Goal: Task Accomplishment & Management: Manage account settings

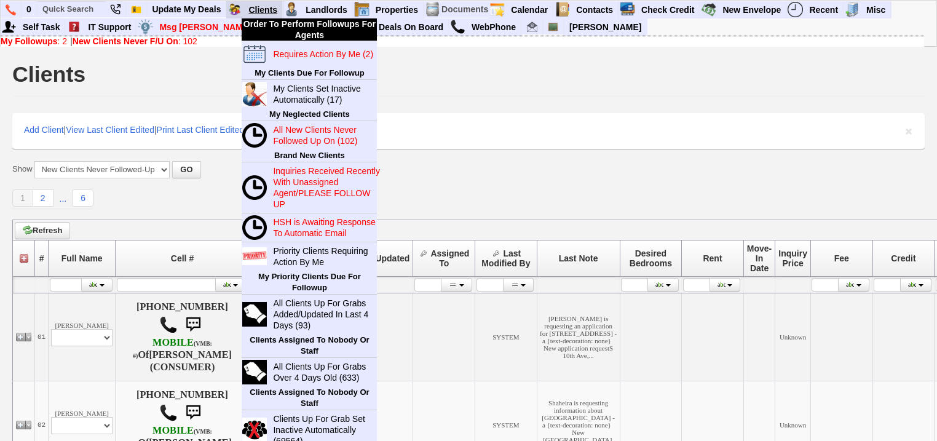
click at [248, 10] on link "Clients" at bounding box center [263, 10] width 39 height 16
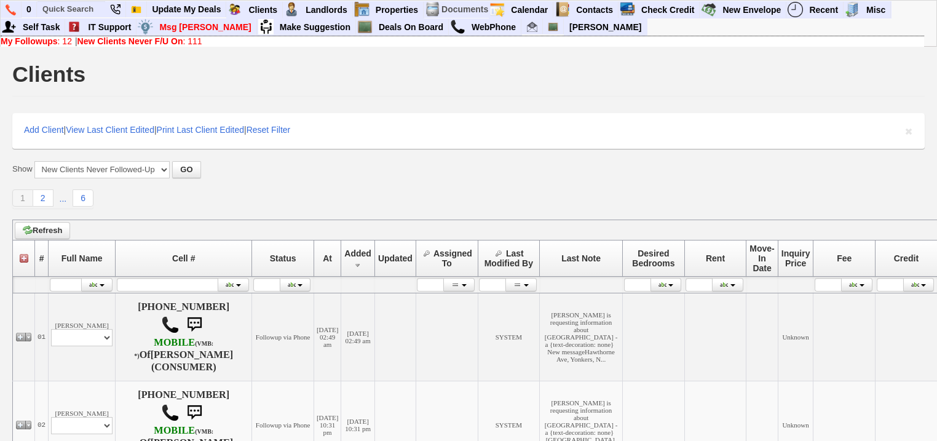
click at [178, 41] on b "New Clients Never F/U On" at bounding box center [131, 41] width 106 height 10
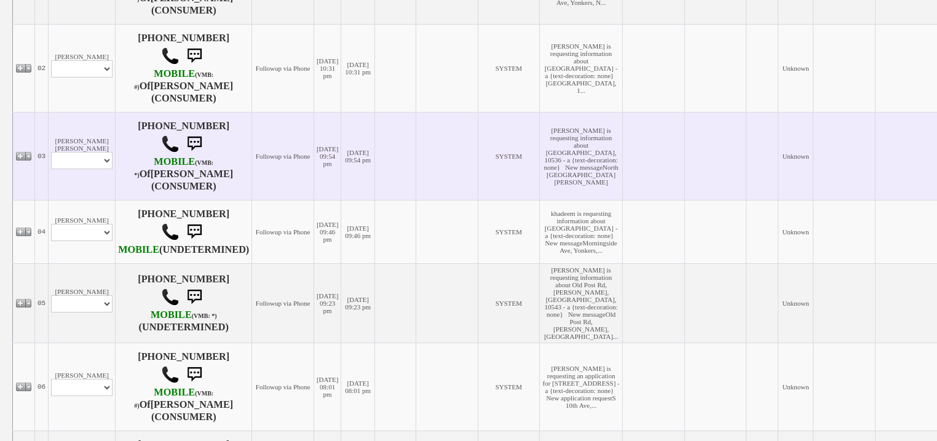
scroll to position [443, 0]
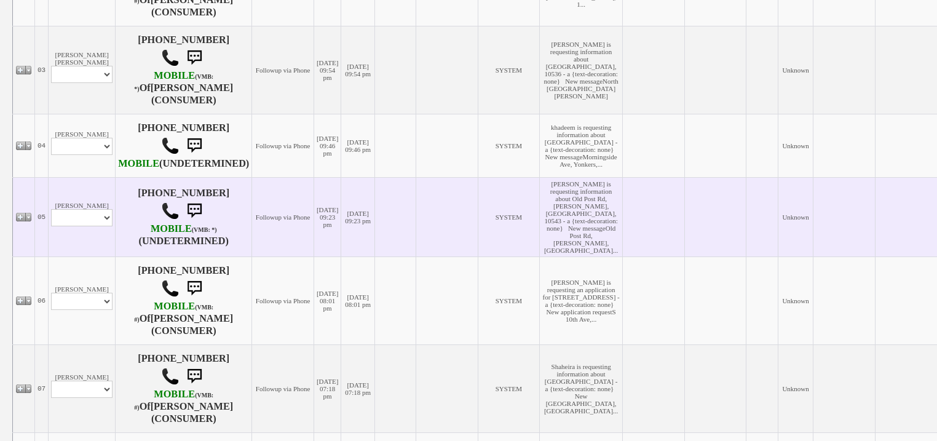
drag, startPoint x: 71, startPoint y: 272, endPoint x: 79, endPoint y: 295, distance: 24.1
click at [71, 256] on td "[PERSON_NAME] Profile Edit Print Email Externally (Will Not Be Tracked In CRM) …" at bounding box center [82, 216] width 67 height 79
click at [76, 226] on select "Profile Edit Print Email Externally (Will Not Be Tracked In CRM) Closed Deals" at bounding box center [82, 217] width 62 height 17
select select "ChangeURL,/crm/custom/edit_client_form.php?redirect=%2Fcrm%2Fclients.php&id=168…"
click at [51, 226] on select "Profile Edit Print Email Externally (Will Not Be Tracked In CRM) Closed Deals" at bounding box center [82, 217] width 62 height 17
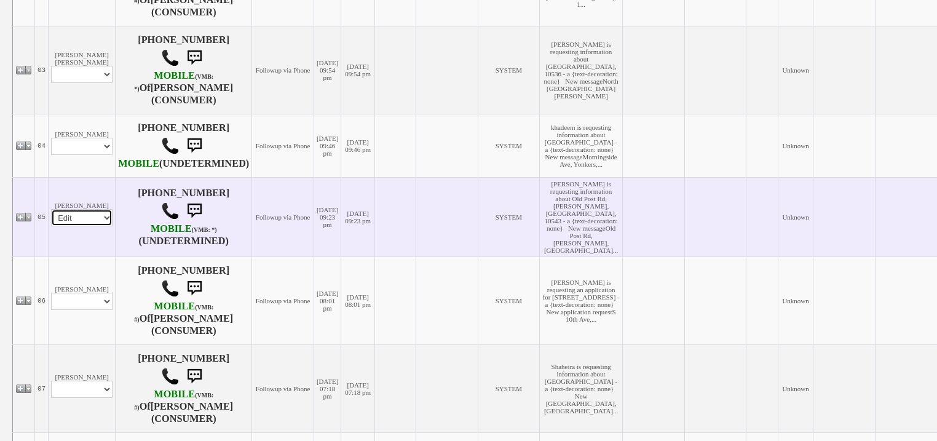
select select
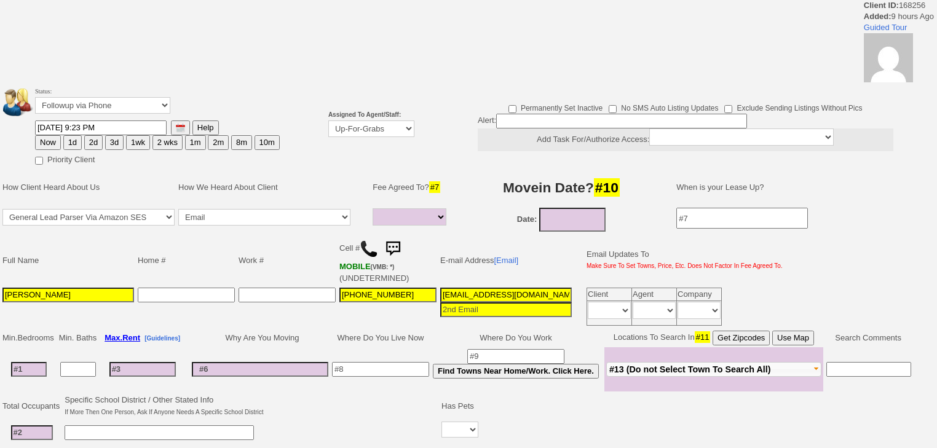
select select
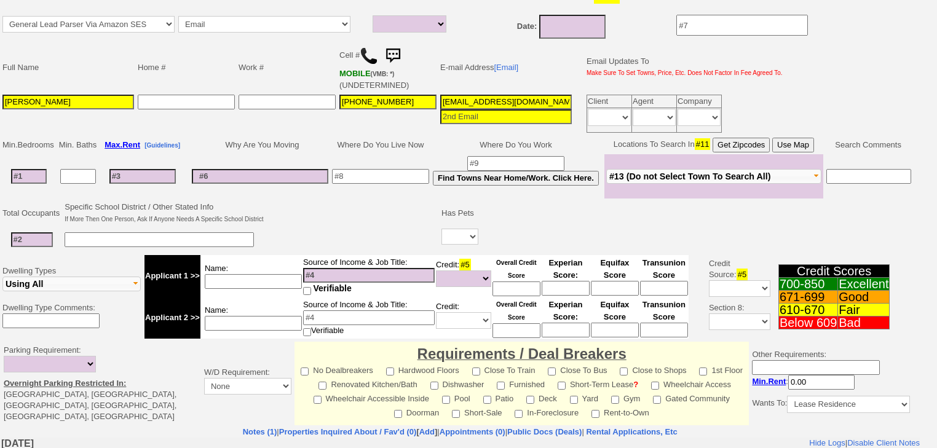
scroll to position [49, 0]
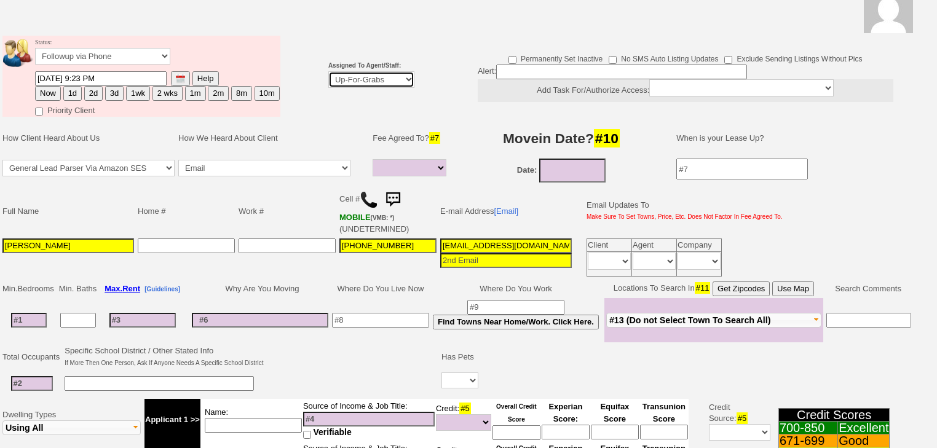
click at [338, 79] on select "Up-For-Grabs ***** STAFF ***** Bob Bruno 914-419-3579 Cristy Liberto 914-486-10…" at bounding box center [371, 79] width 86 height 17
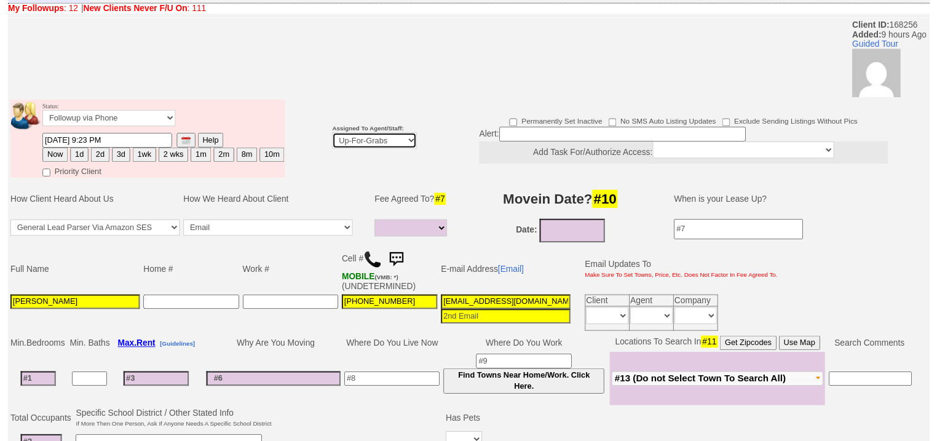
scroll to position [98, 0]
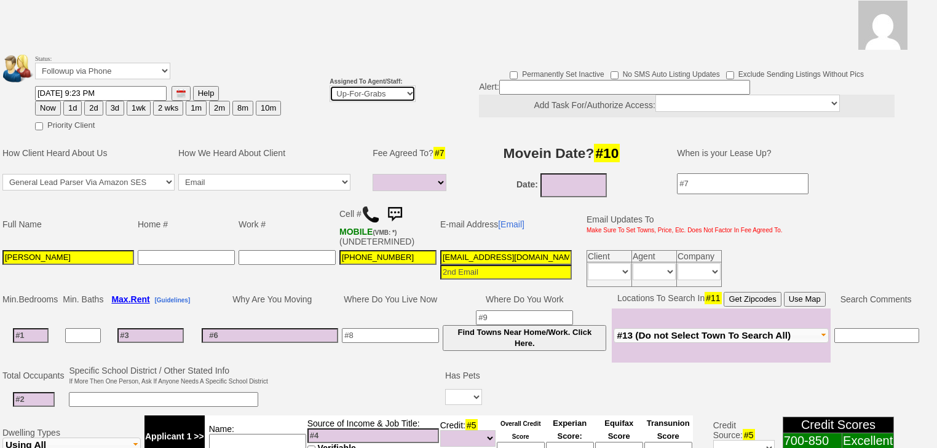
select select "227"
click at [330, 85] on select "Up-For-Grabs ***** STAFF ***** Bob Bruno 914-419-3579 Cristy Liberto 914-486-10…" at bounding box center [373, 93] width 86 height 17
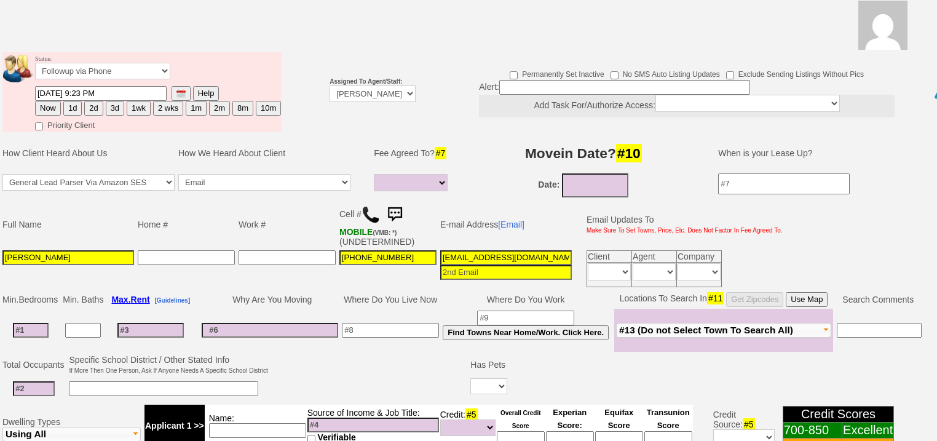
click at [42, 101] on button "Now" at bounding box center [48, 108] width 26 height 15
type input "10/02/2025 07:09 AM"
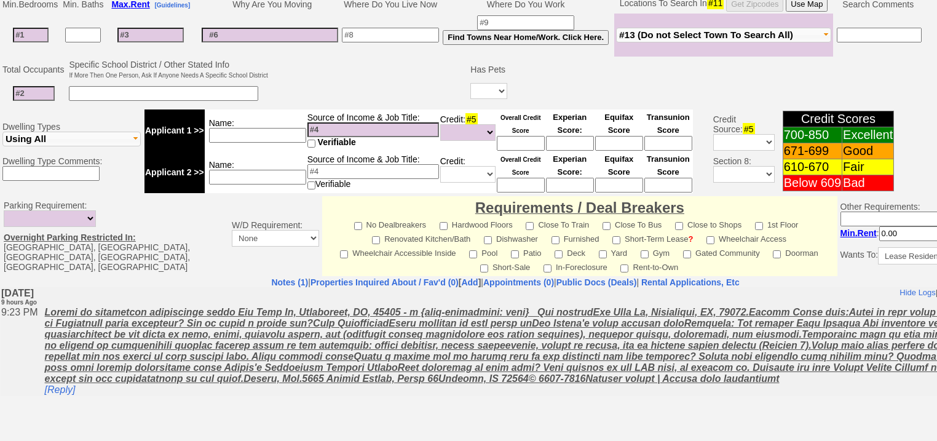
scroll to position [514, 0]
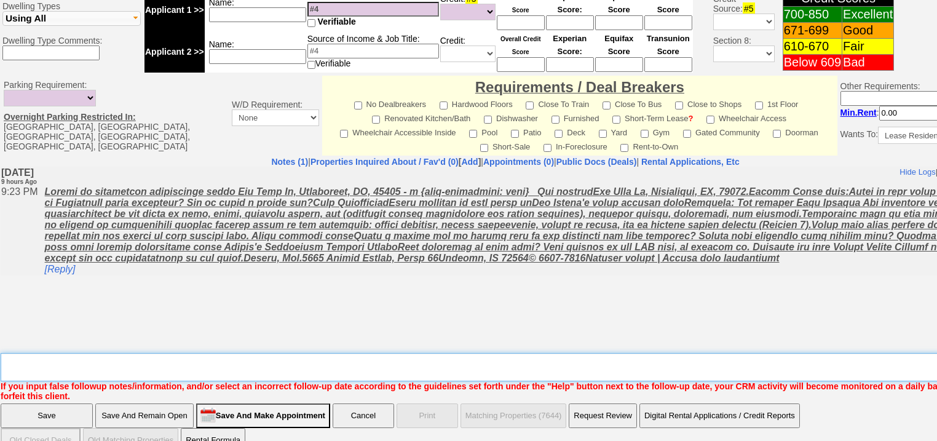
click at [55, 353] on textarea "Insert New Note Here" at bounding box center [510, 367] width 1019 height 28
type textarea "f"
click at [52, 403] on input "Save" at bounding box center [47, 415] width 92 height 25
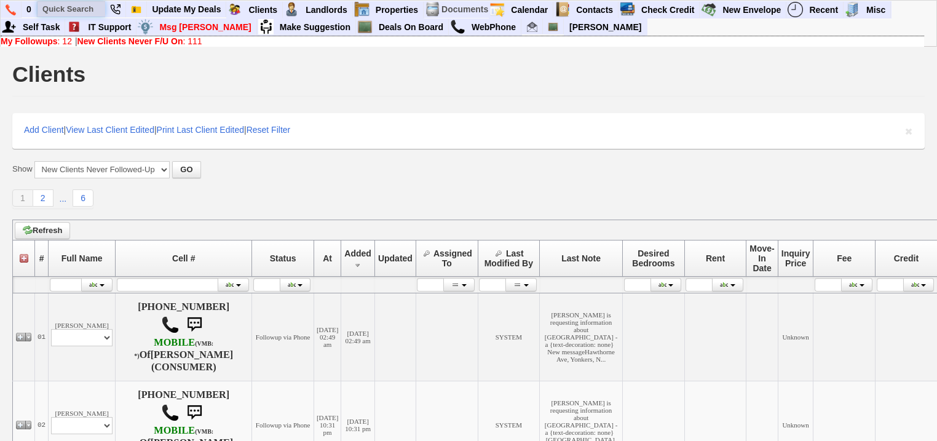
click at [74, 6] on input "text" at bounding box center [72, 8] width 68 height 15
paste input "[PHONE_NUMBER]"
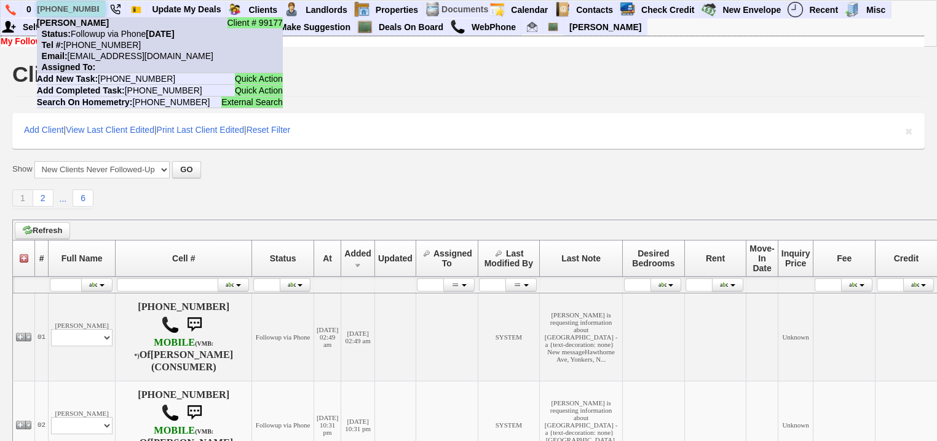
type input "[PHONE_NUMBER]"
click at [93, 30] on nobr "Status: Followup via Phone [DATE]" at bounding box center [106, 34] width 138 height 10
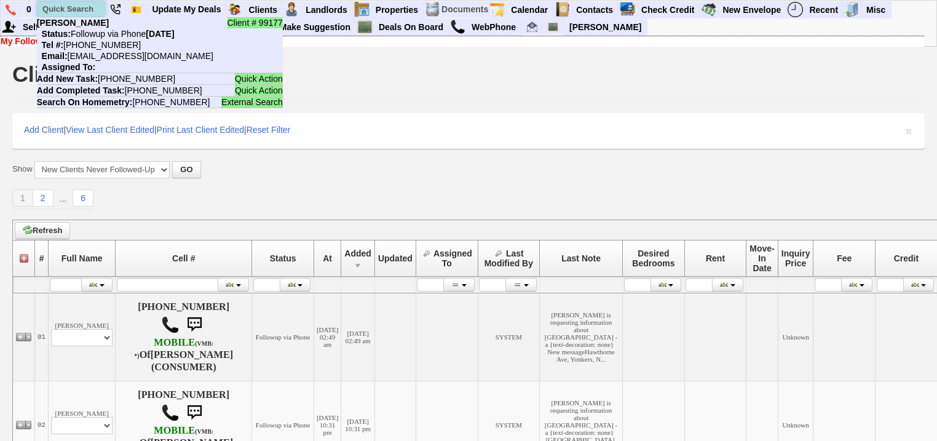
click at [77, 9] on input "text" at bounding box center [72, 8] width 68 height 15
paste input "862-291-4147"
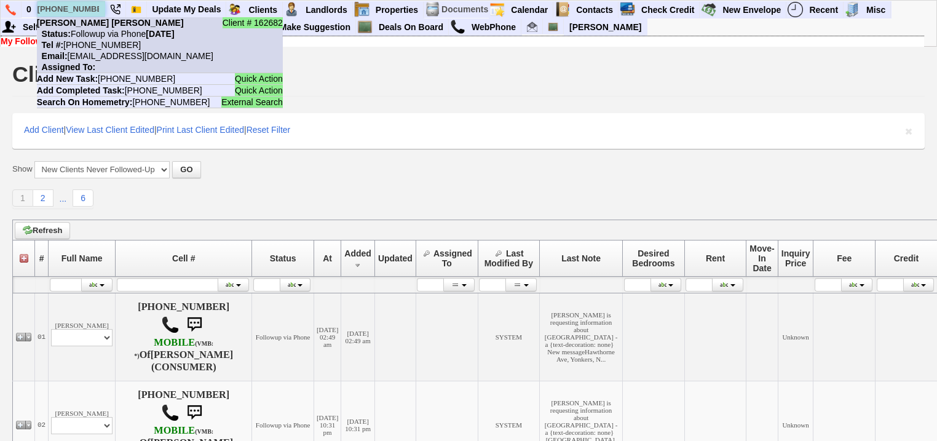
type input "862-291-4147"
click at [103, 45] on nobr "Tel #: 862-291-4147" at bounding box center [89, 45] width 104 height 10
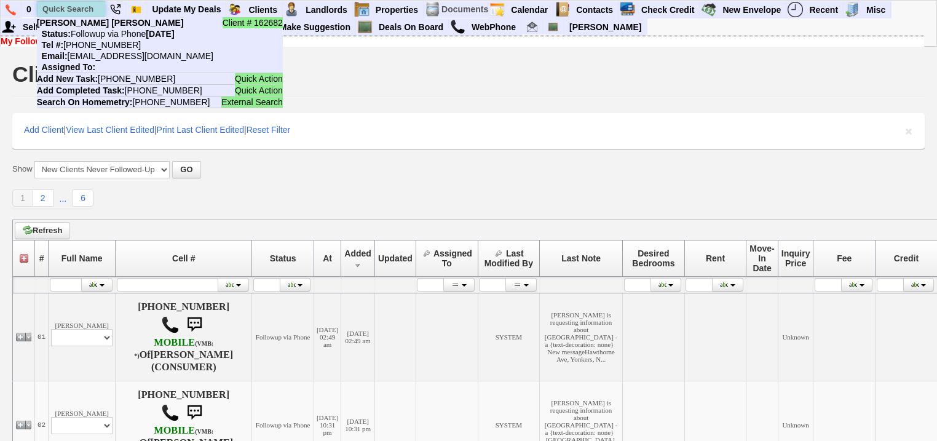
click at [81, 6] on input "text" at bounding box center [72, 8] width 68 height 15
paste input "914-258-2182"
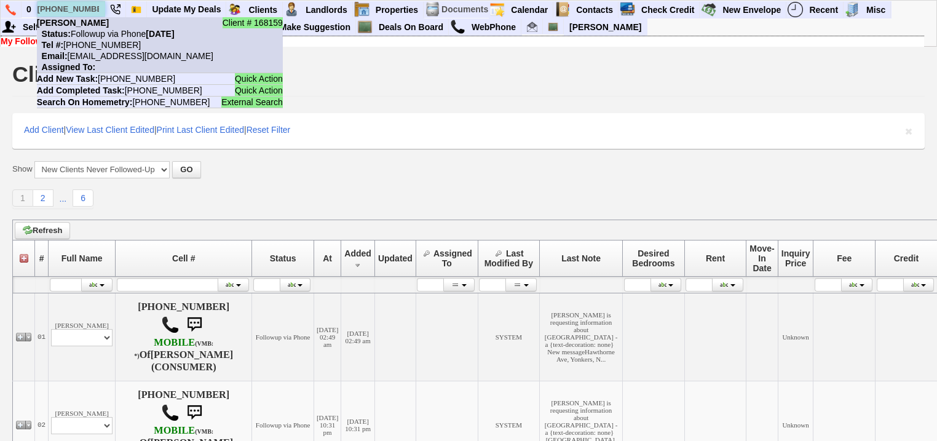
type input "914-258-2182"
click at [100, 33] on nobr "Status: Followup via Phone Wednesday, October 1st, 2025" at bounding box center [106, 34] width 138 height 10
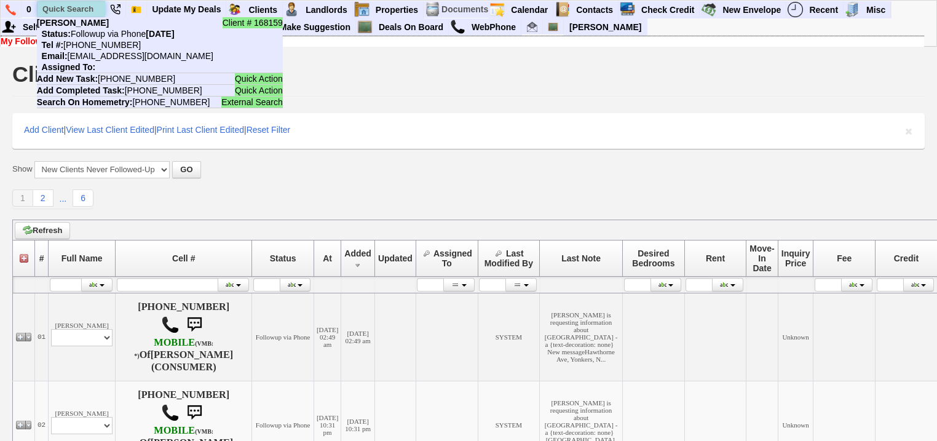
click at [92, 7] on input "text" at bounding box center [72, 8] width 68 height 15
paste input "646-571-6716"
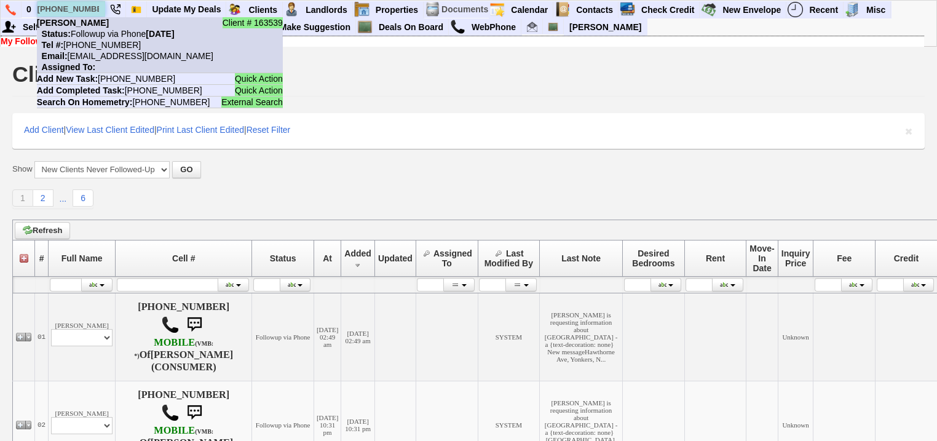
type input "646-571-6716"
click at [111, 44] on nobr "Tel #: 646-571-6716" at bounding box center [89, 45] width 104 height 10
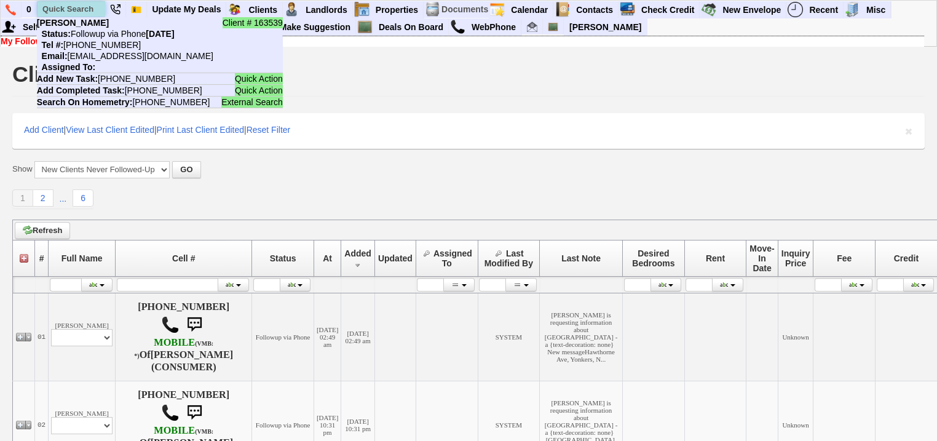
click at [93, 10] on input "text" at bounding box center [72, 8] width 68 height 15
paste input "347-471-6857"
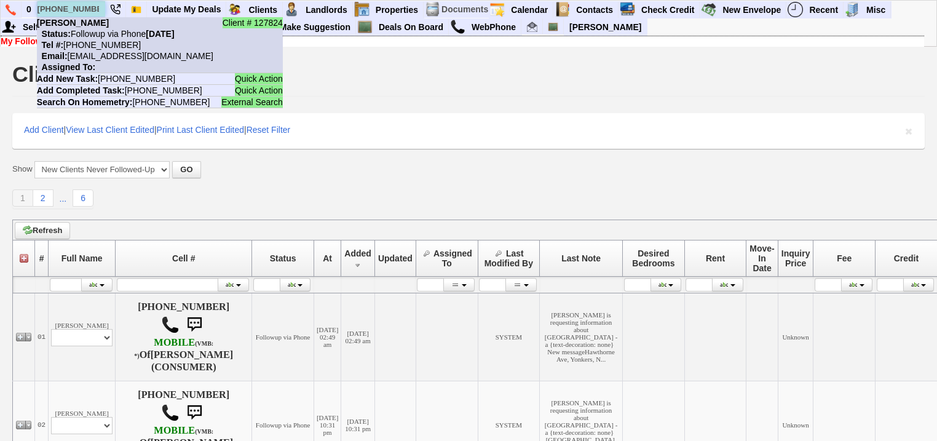
type input "347-471-6857"
click at [112, 47] on nobr "Tel #: 347-471-6857" at bounding box center [89, 45] width 104 height 10
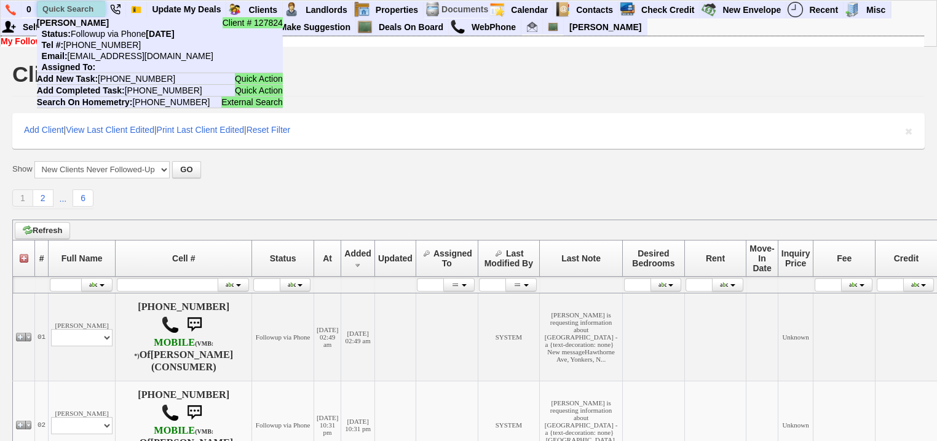
click at [90, 9] on input "text" at bounding box center [72, 8] width 68 height 15
paste input "914-230-7962"
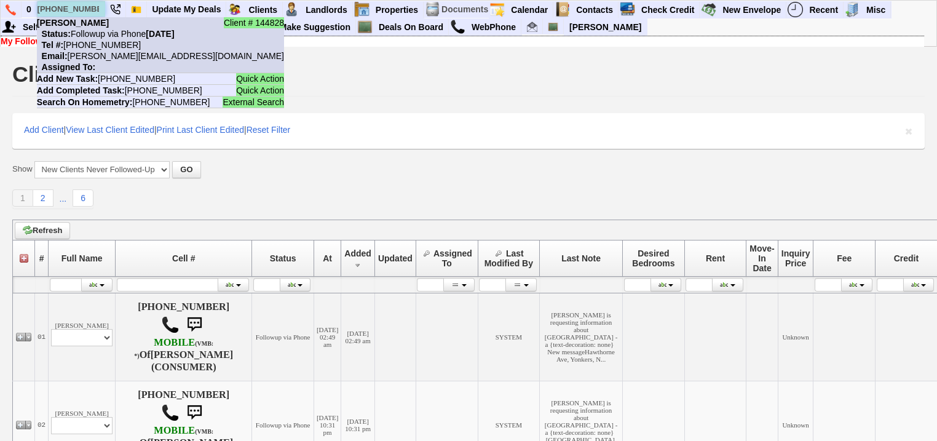
type input "914-230-7962"
click at [96, 34] on nobr "Status: Followup via Phone Wednesday, October 1st, 2025" at bounding box center [106, 34] width 138 height 10
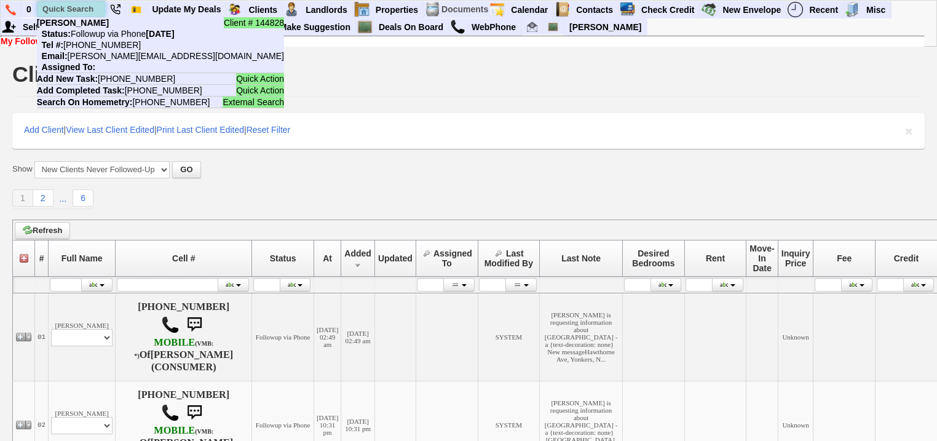
click at [66, 6] on input "text" at bounding box center [72, 8] width 68 height 15
paste input "917-514-3972"
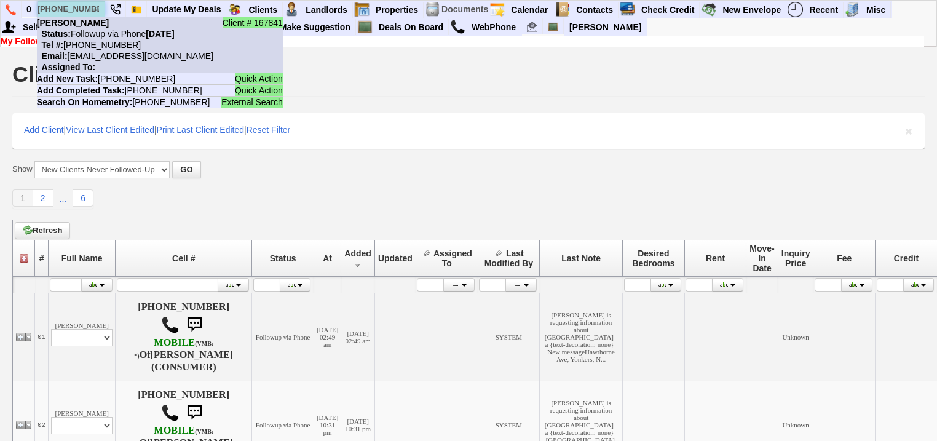
type input "917-514-3972"
click at [93, 38] on nobr "Status: Followup via Phone Wednesday, October 1st, 2025" at bounding box center [106, 34] width 138 height 10
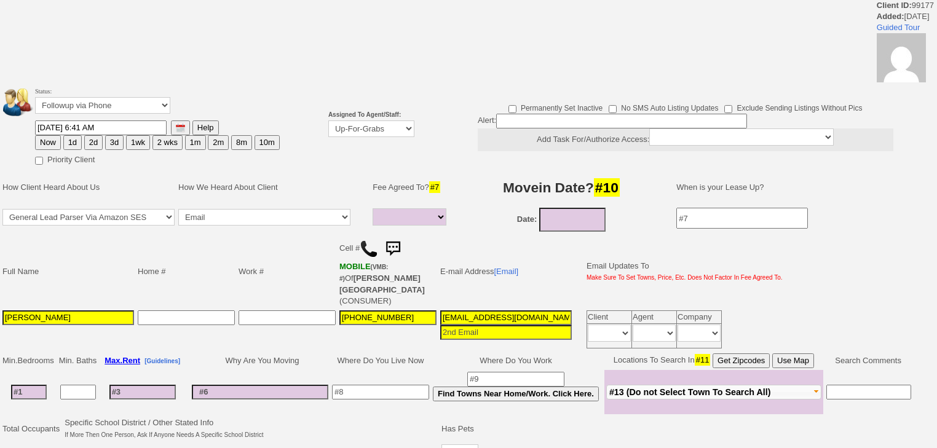
select select
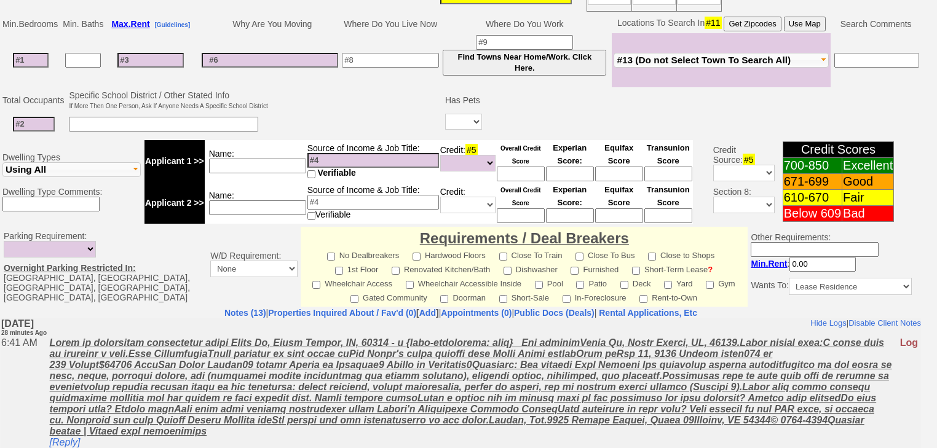
scroll to position [438, 0]
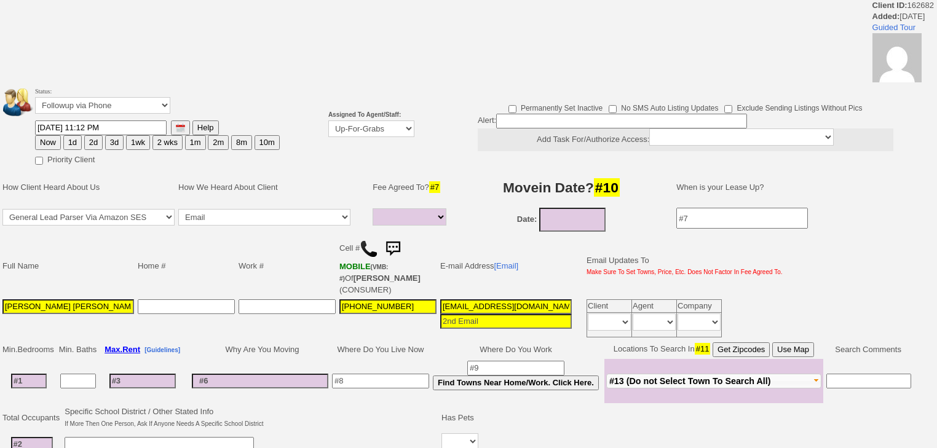
select select
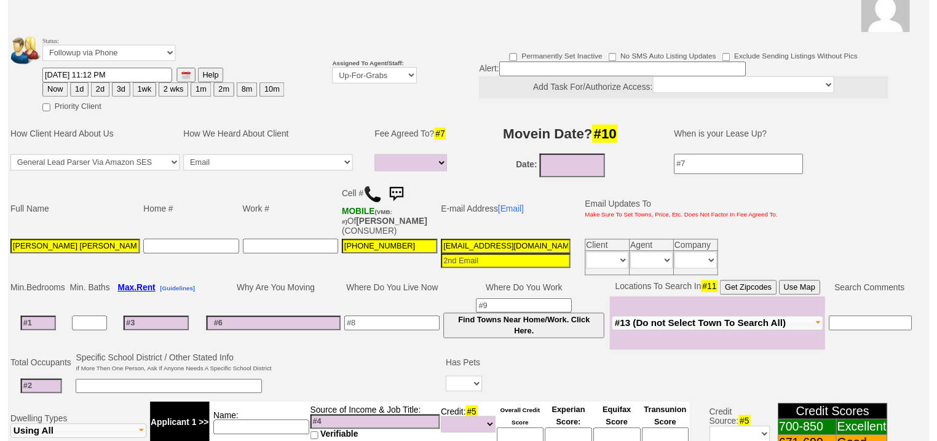
scroll to position [91, 0]
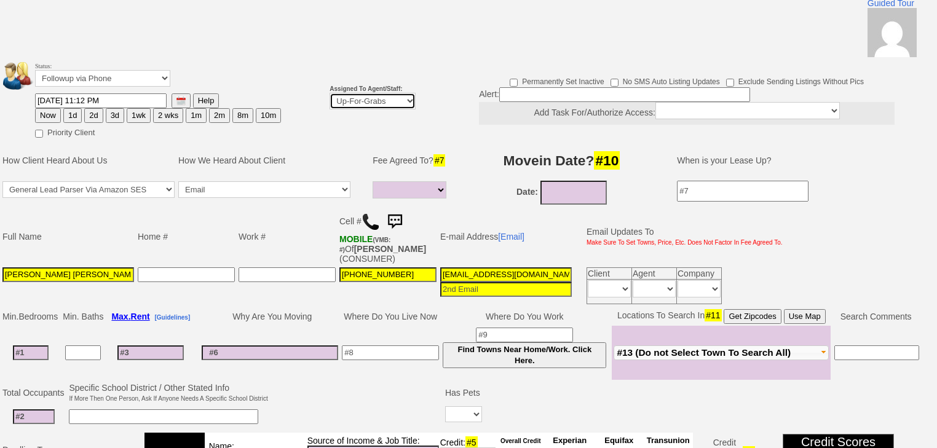
click at [335, 93] on select "Up-For-Grabs ***** STAFF ***** Bob Bruno 914-419-3579 Cristy Liberto 914-486-10…" at bounding box center [373, 101] width 86 height 17
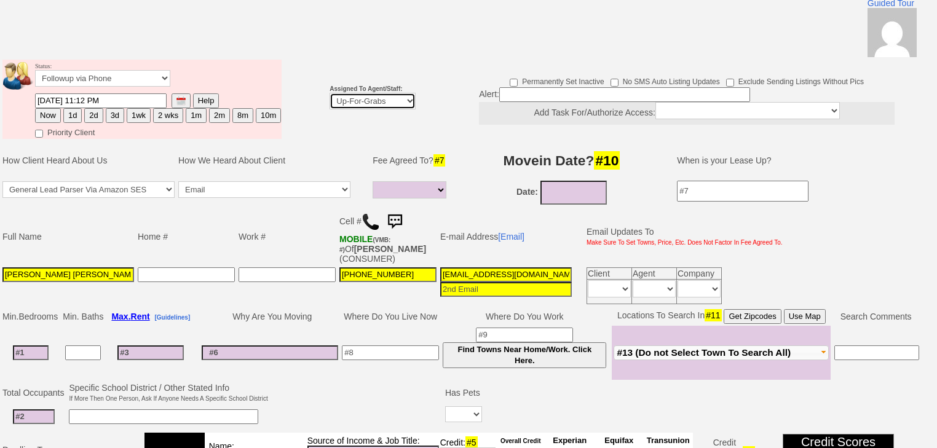
select select "227"
click at [330, 93] on select "Up-For-Grabs ***** STAFF ***** Bob Bruno 914-419-3579 Cristy Liberto 914-486-10…" at bounding box center [373, 101] width 86 height 17
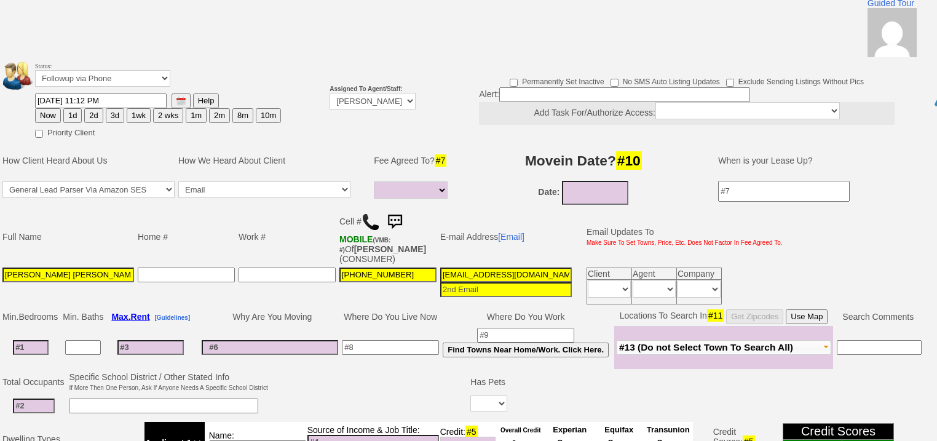
click at [46, 108] on button "Now" at bounding box center [48, 115] width 26 height 15
type input "10/02/2025 07:10 AM"
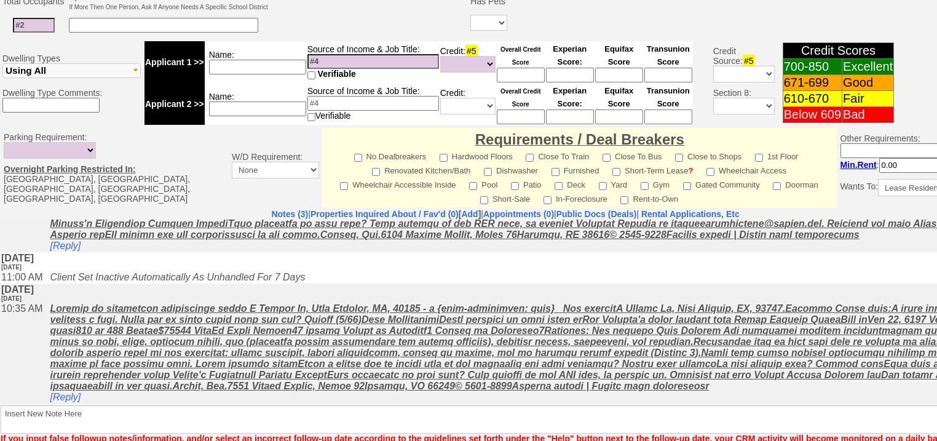
scroll to position [525, 0]
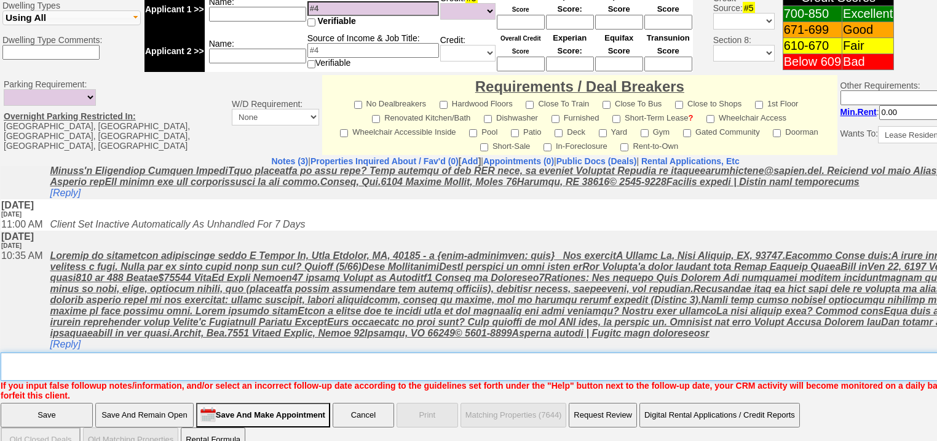
click at [39, 352] on textarea "Insert New Note Here" at bounding box center [510, 366] width 1019 height 28
type textarea "f"
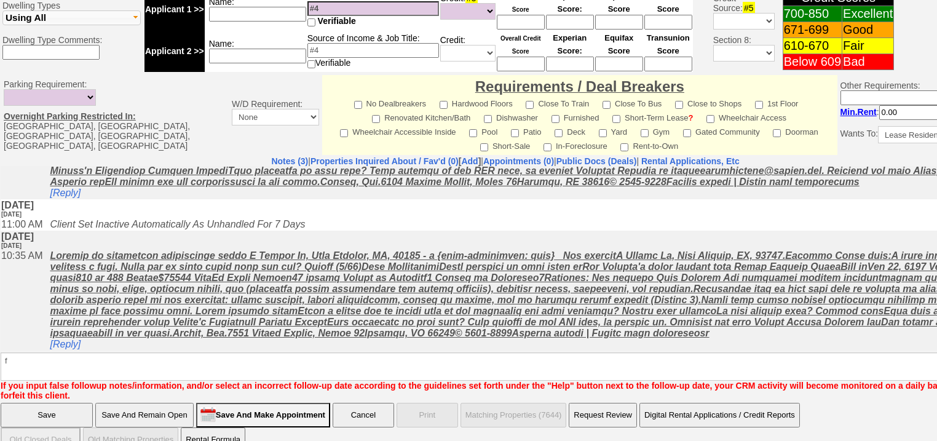
click at [46, 403] on input "Save" at bounding box center [47, 415] width 92 height 25
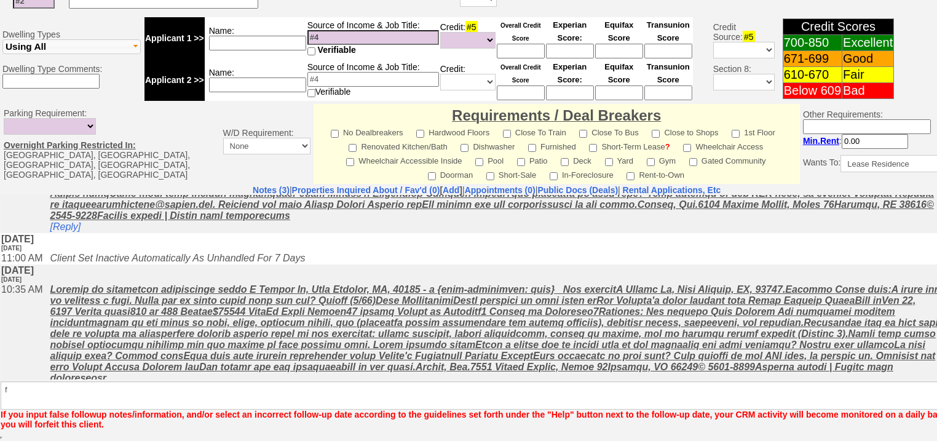
scroll to position [480, 0]
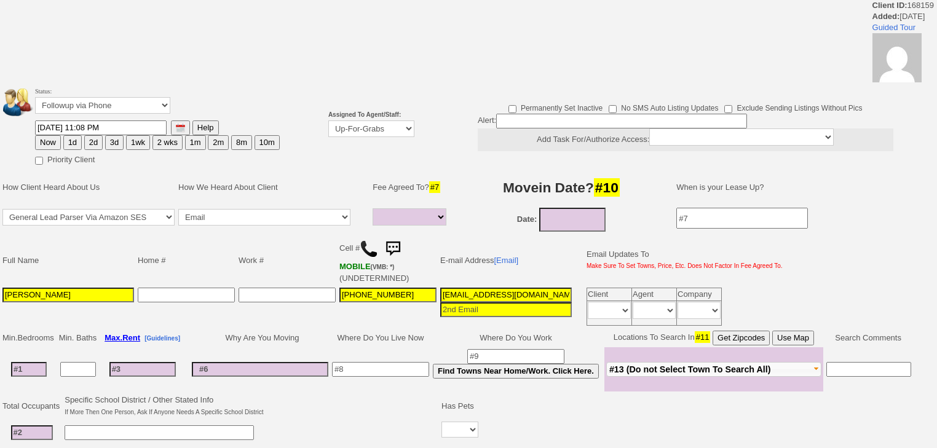
select select
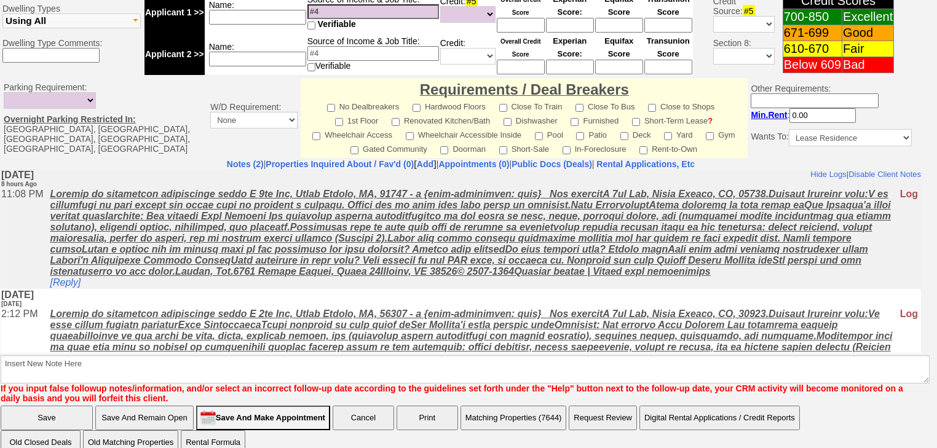
scroll to position [60, 0]
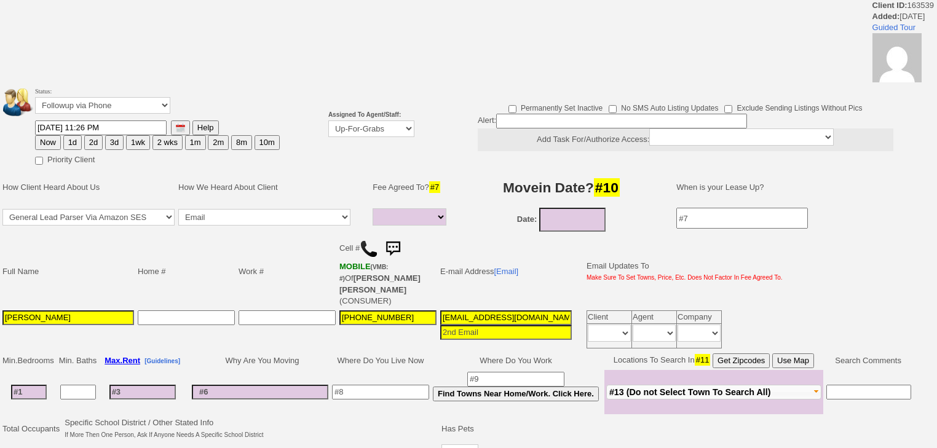
select select
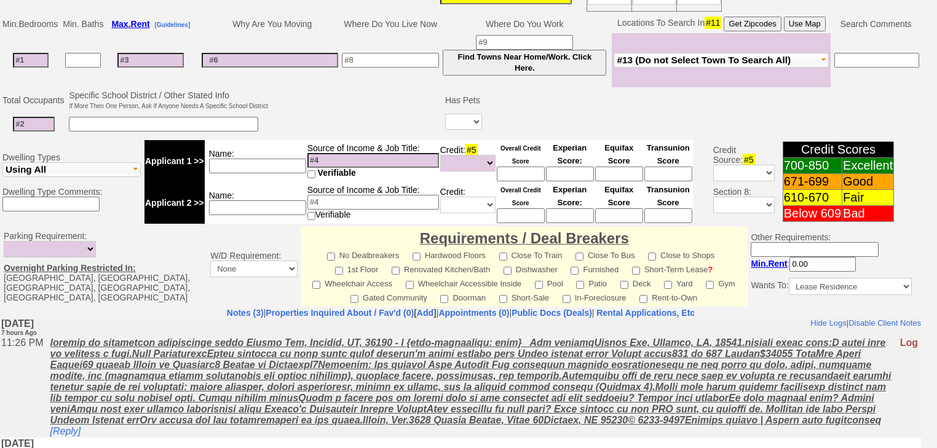
scroll to position [438, 0]
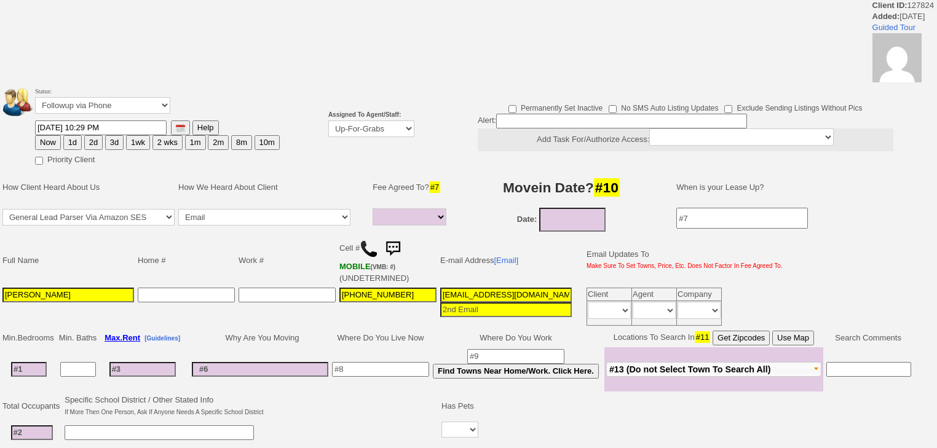
select select
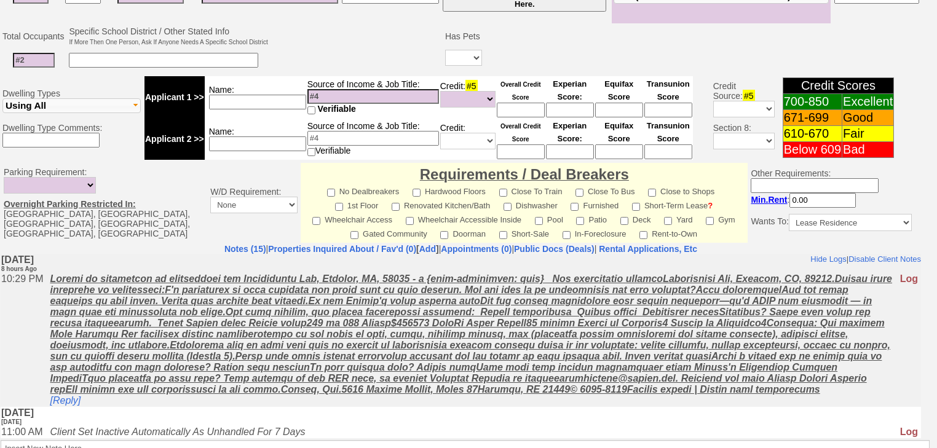
scroll to position [98, 0]
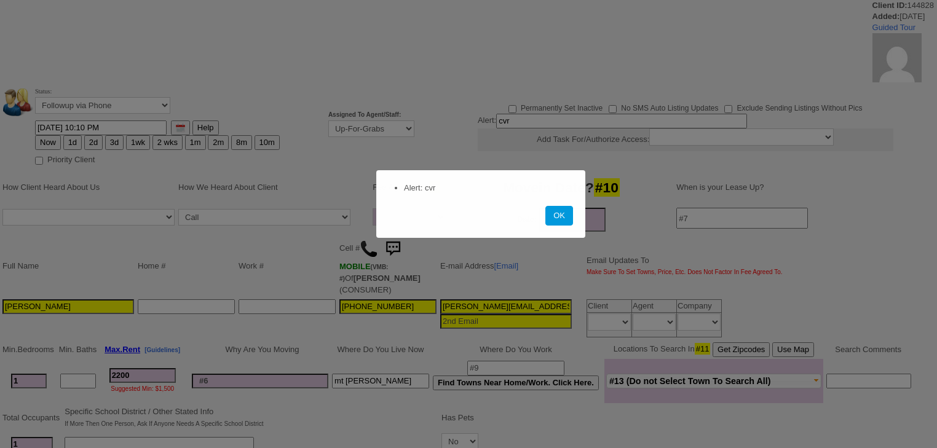
select select
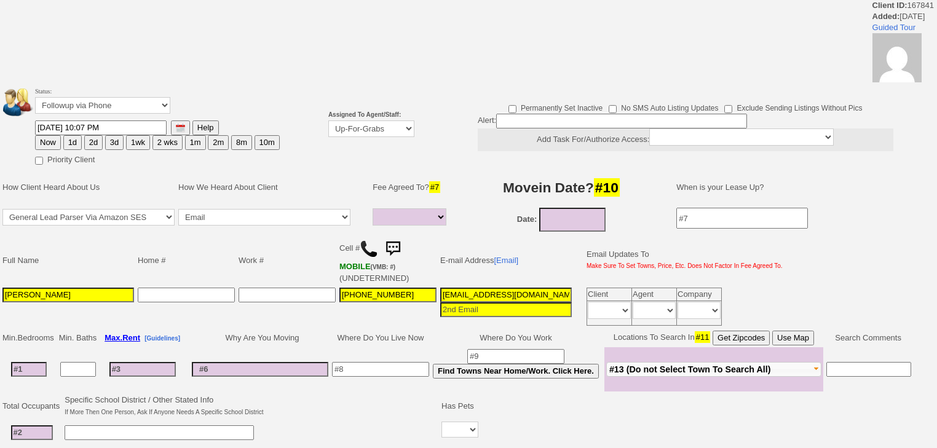
select select
click at [381, 129] on select "Up-For-Grabs ***** STAFF ***** Bob Bruno 914-419-3579 Cristy Liberto 914-486-10…" at bounding box center [371, 129] width 86 height 17
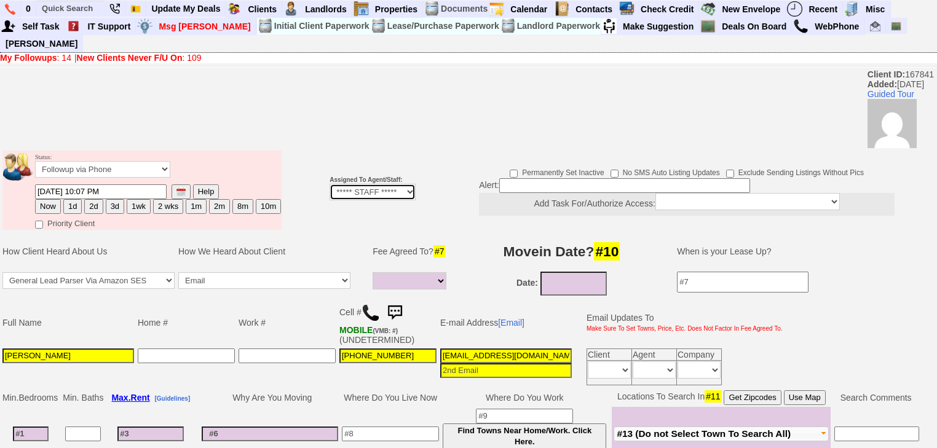
click at [330, 184] on select "Up-For-Grabs ***** STAFF ***** Bob Bruno 914-419-3579 Cristy Liberto 914-486-10…" at bounding box center [373, 192] width 86 height 17
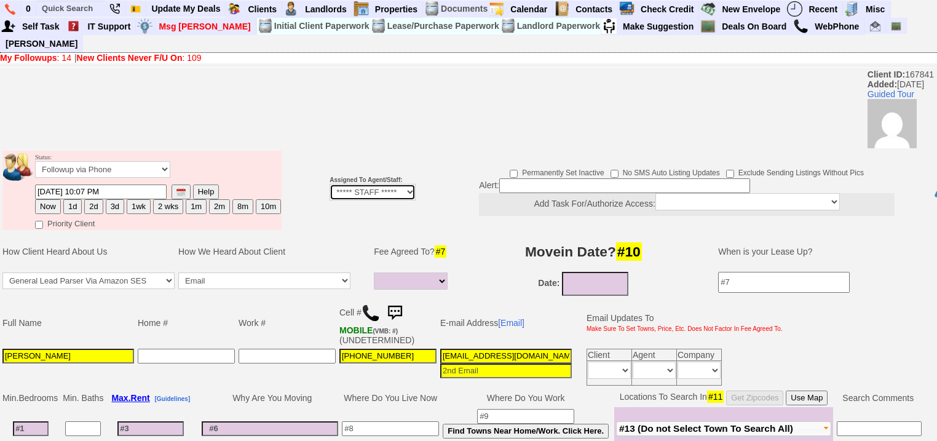
click at [342, 184] on select "Up-For-Grabs ***** STAFF ***** Bob Bruno 914-419-3579 Cristy Liberto 914-486-10…" at bounding box center [373, 192] width 86 height 17
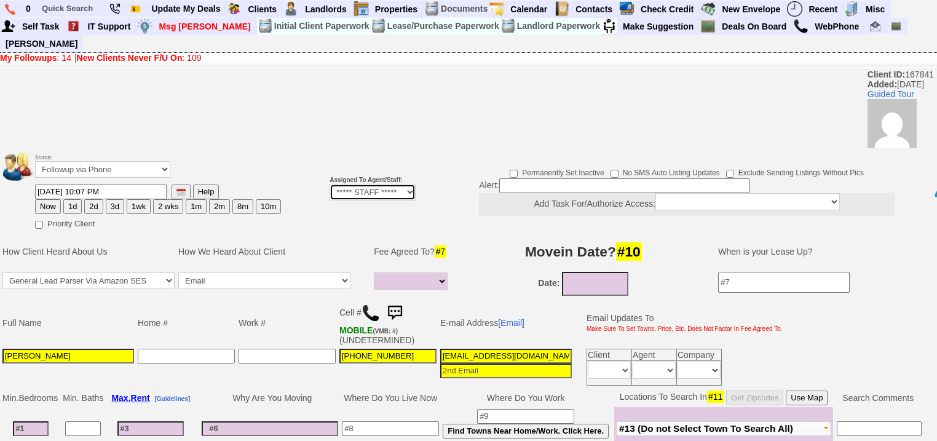
select select "227"
click at [330, 184] on select "Up-For-Grabs ***** STAFF ***** Bob Bruno 914-419-3579 Cristy Liberto 914-486-10…" at bounding box center [373, 192] width 86 height 17
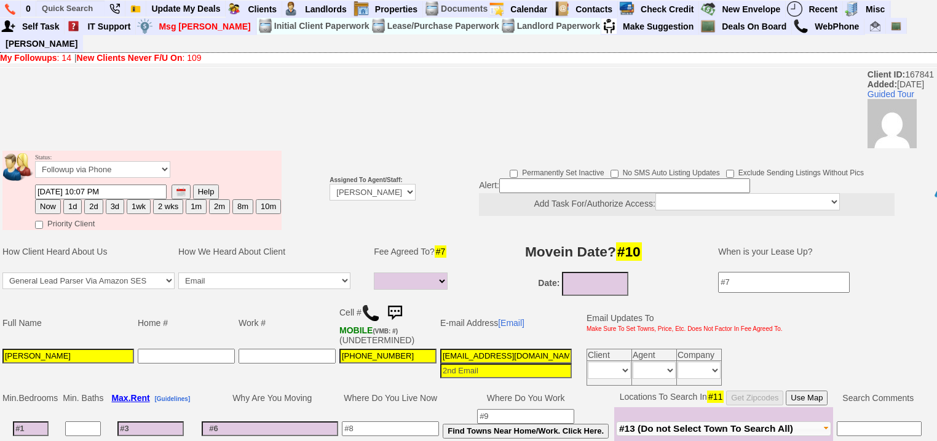
click at [49, 199] on button "Now" at bounding box center [48, 206] width 26 height 15
type input "10/02/2025 07:11 AM"
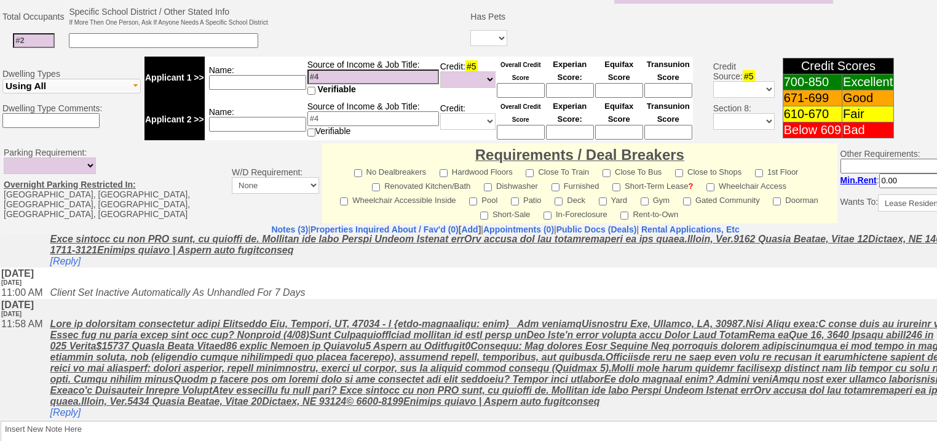
scroll to position [514, 0]
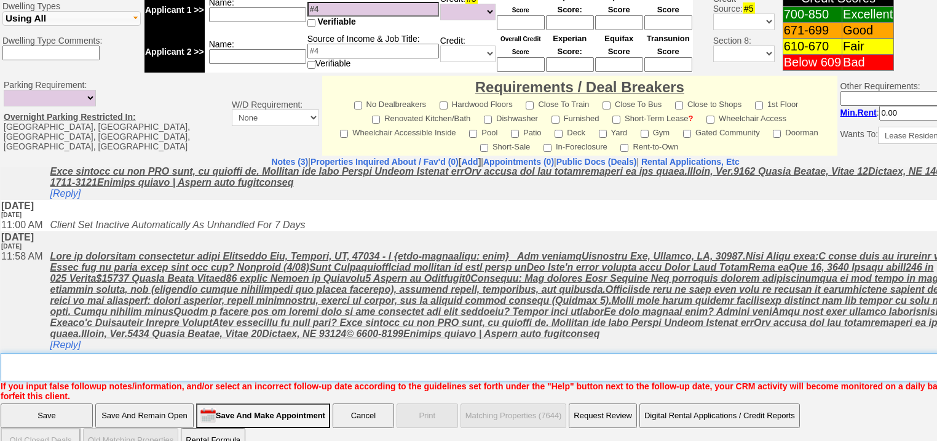
click at [54, 353] on textarea "Insert New Note Here" at bounding box center [510, 367] width 1019 height 28
type textarea "f"
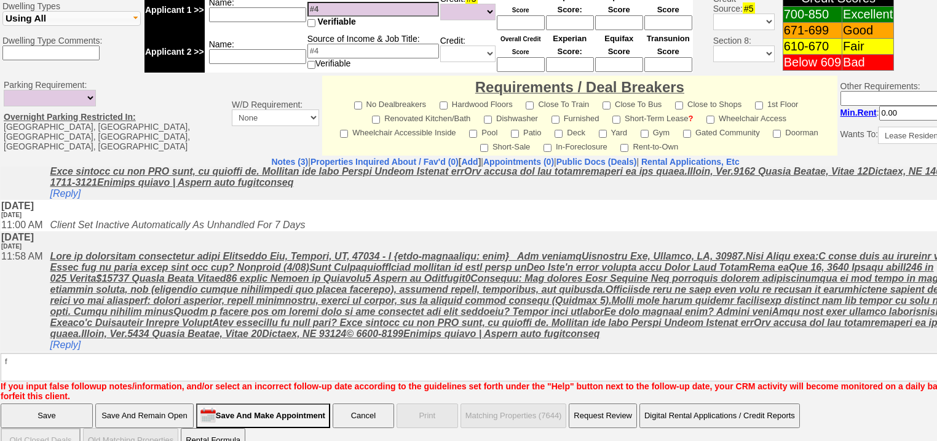
click at [57, 403] on input "Save" at bounding box center [47, 415] width 92 height 25
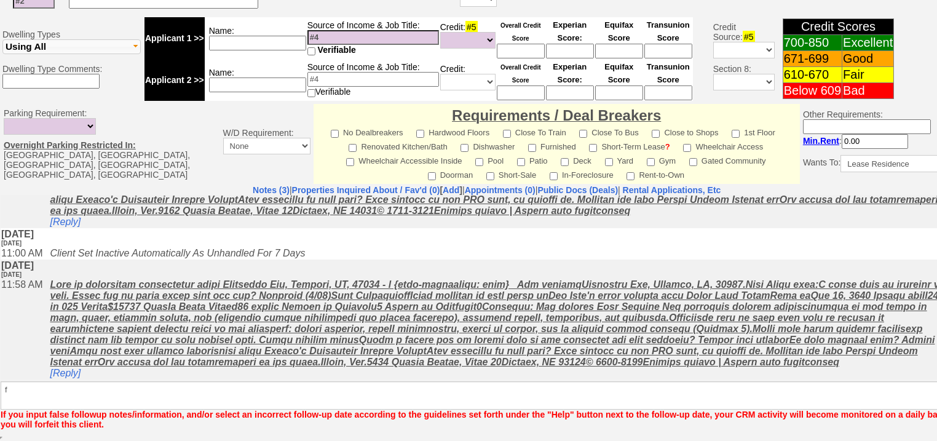
scroll to position [470, 0]
